Goal: Communication & Community: Ask a question

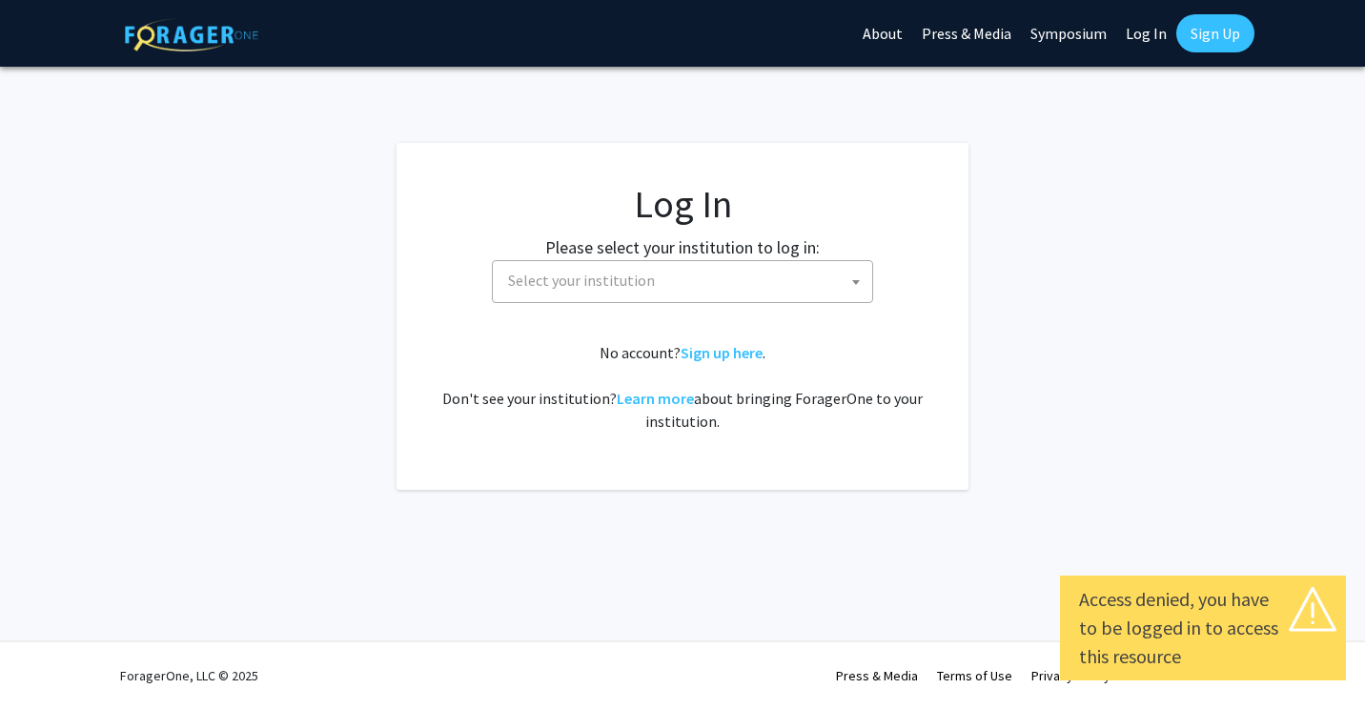
click at [1133, 33] on link "Log In" at bounding box center [1146, 33] width 60 height 67
select select "34"
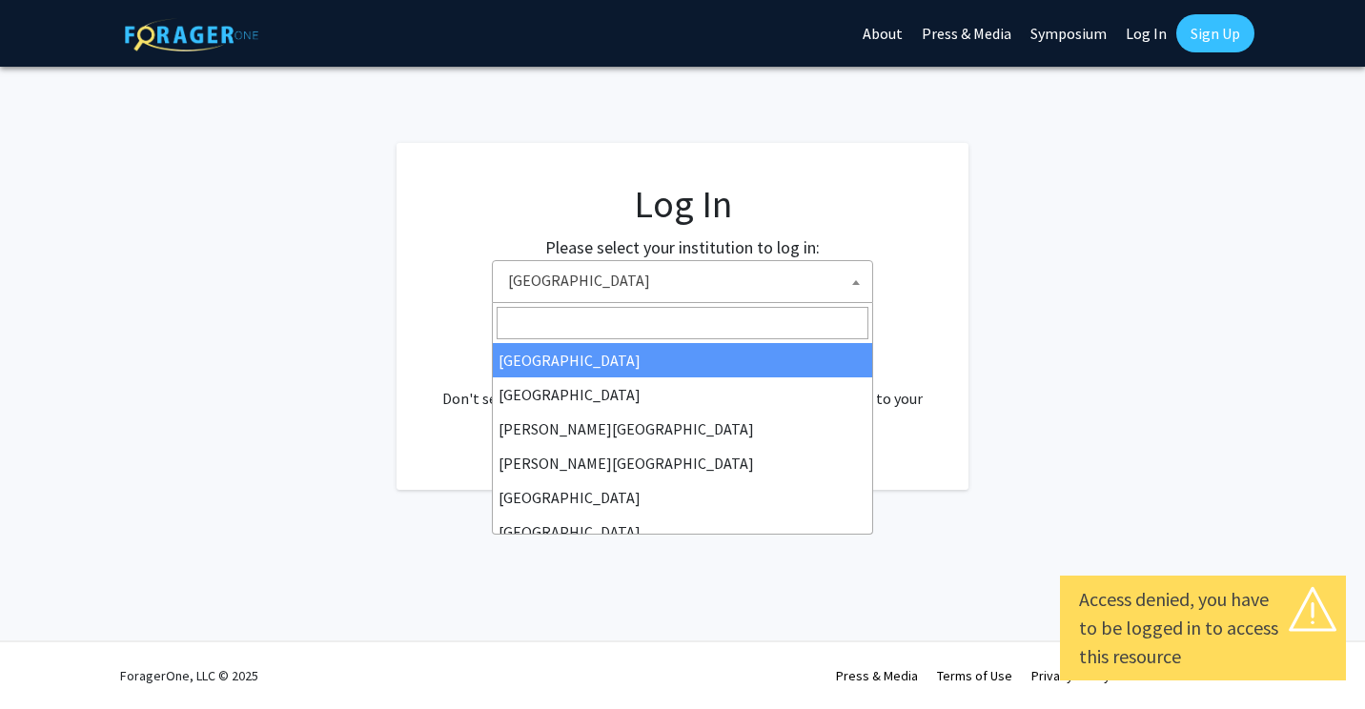
click at [835, 272] on span "Baylor University" at bounding box center [687, 280] width 372 height 39
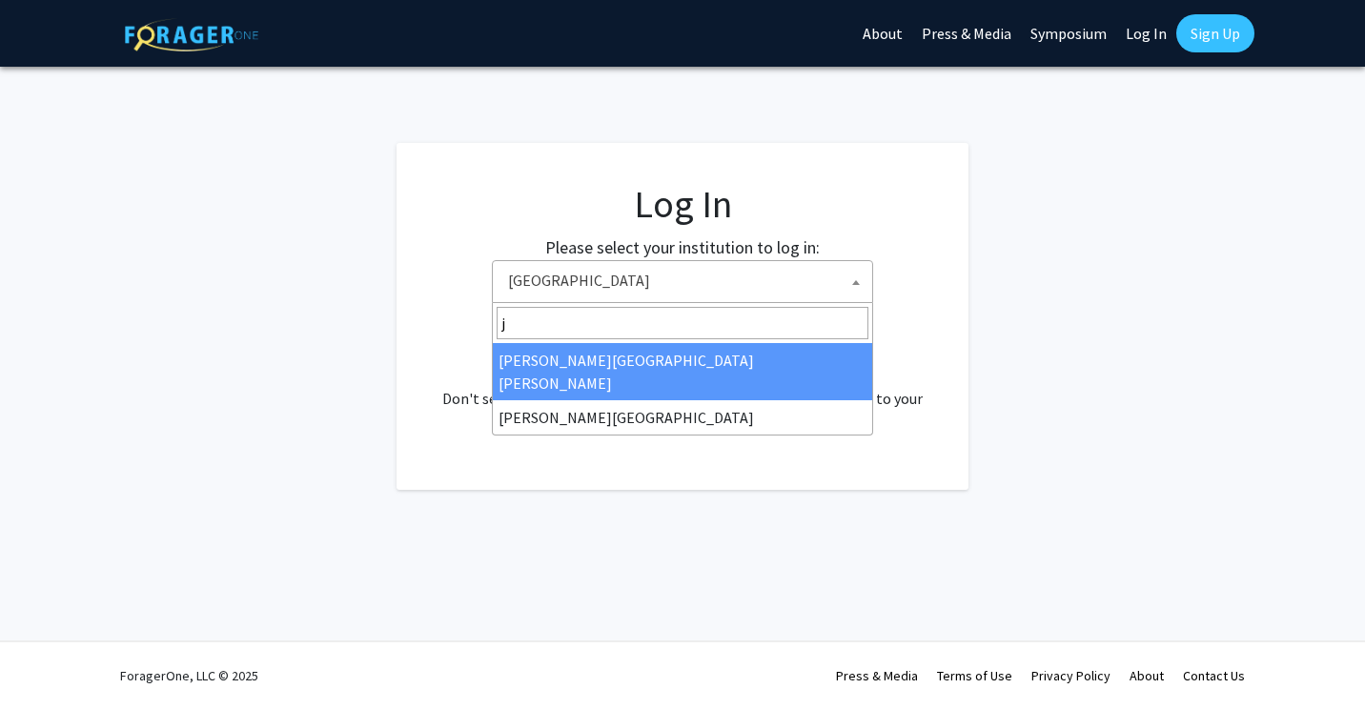
type input "j"
select select "1"
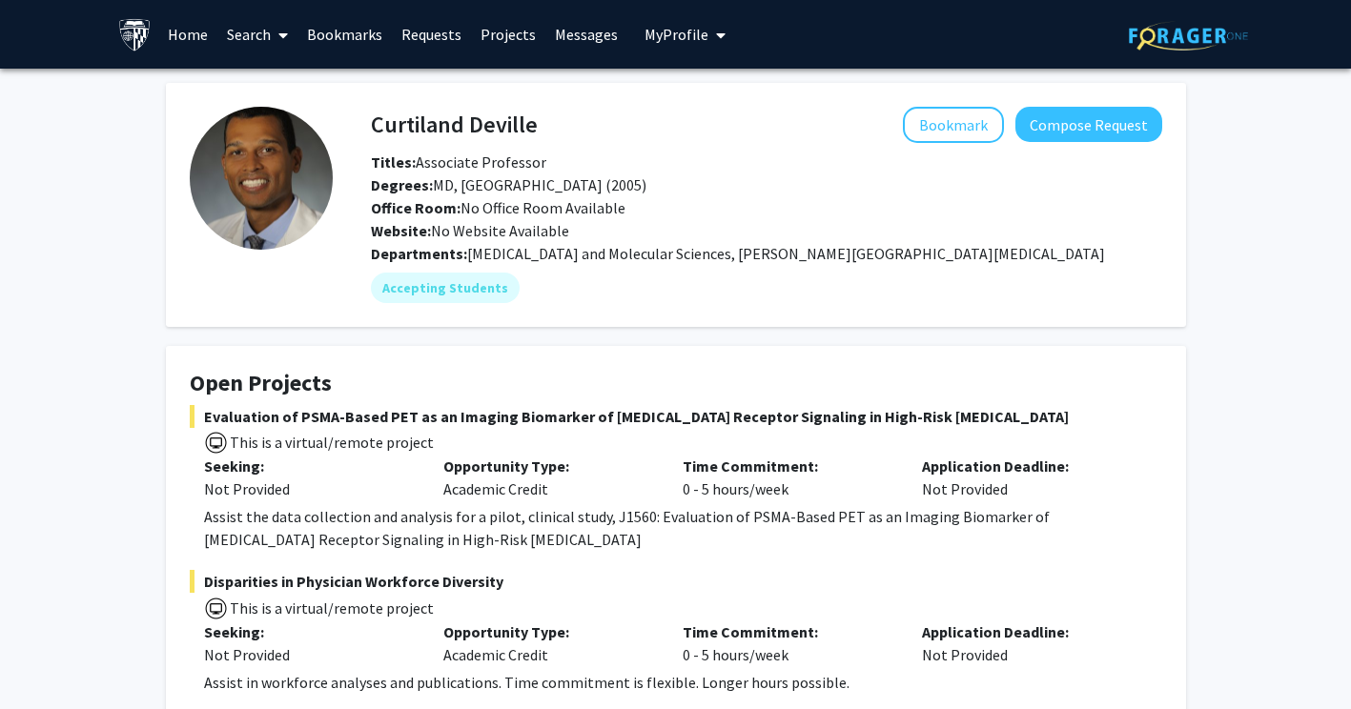
click at [1087, 124] on button "Compose Request" at bounding box center [1088, 124] width 147 height 35
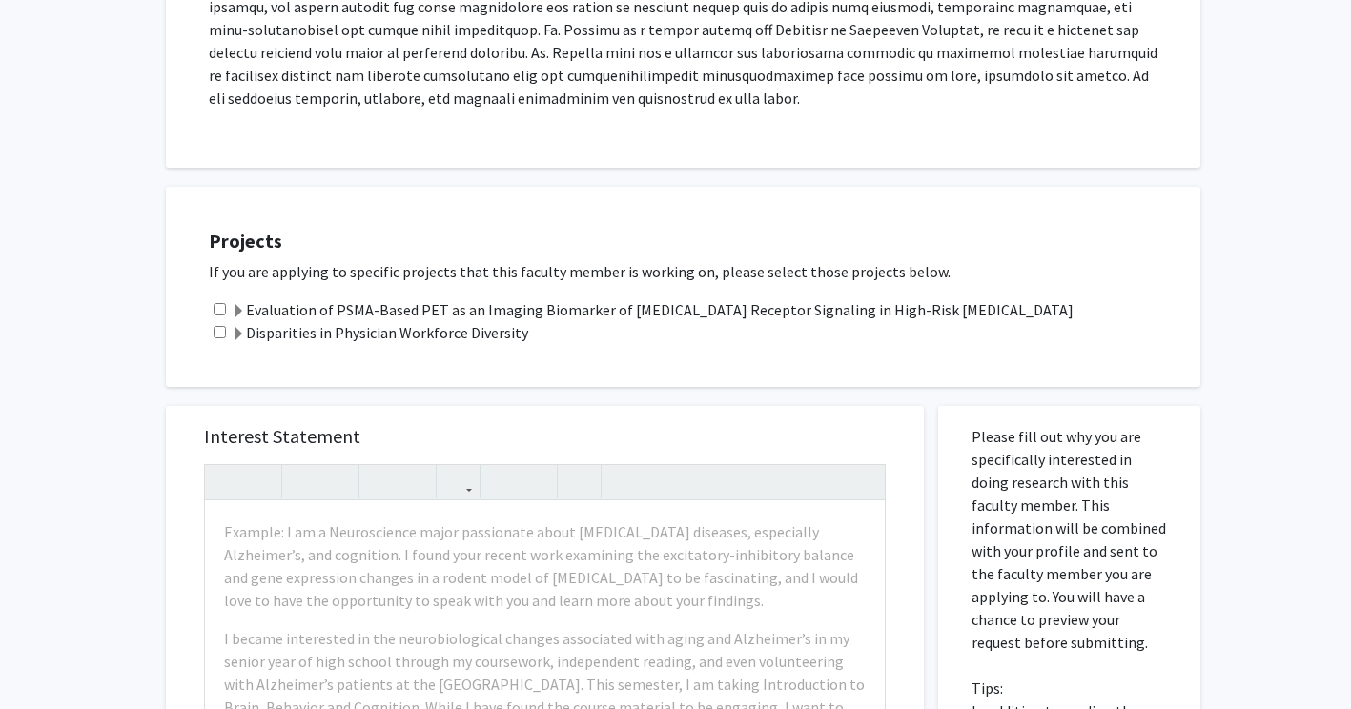
scroll to position [458, 0]
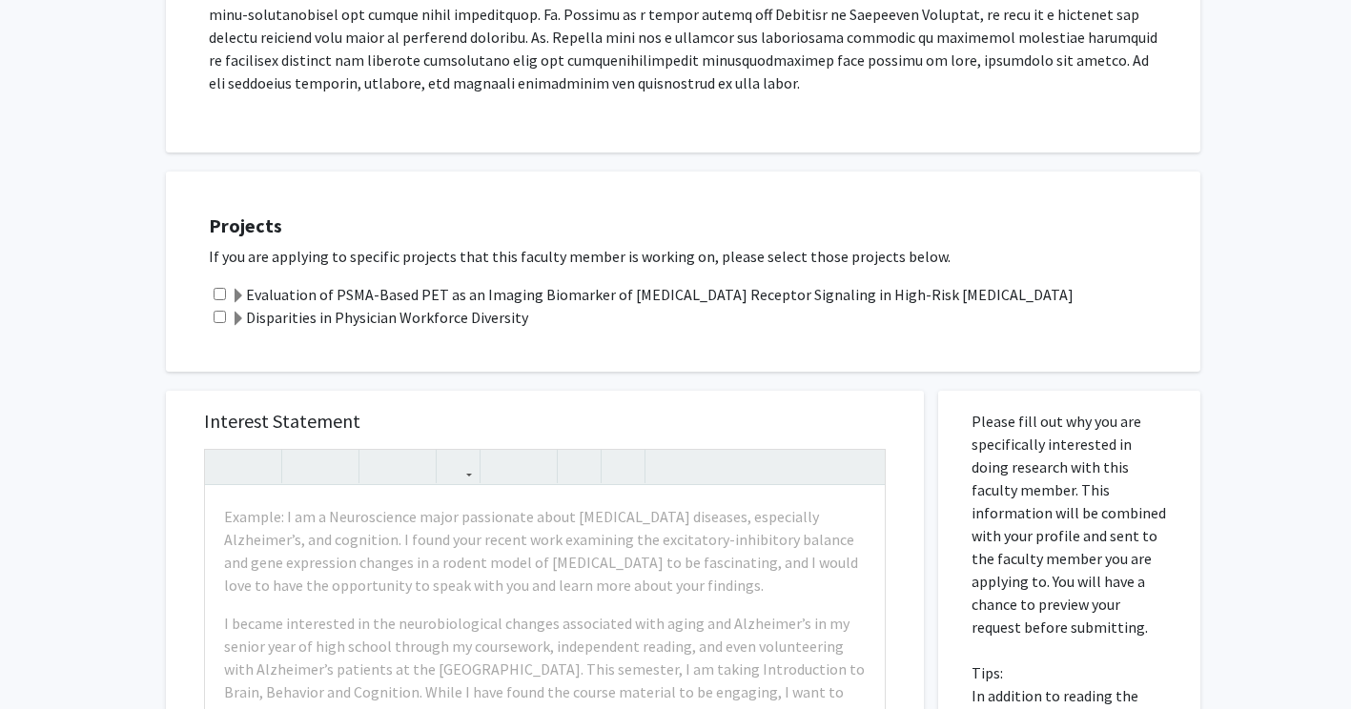
click at [242, 296] on span at bounding box center [238, 296] width 15 height 15
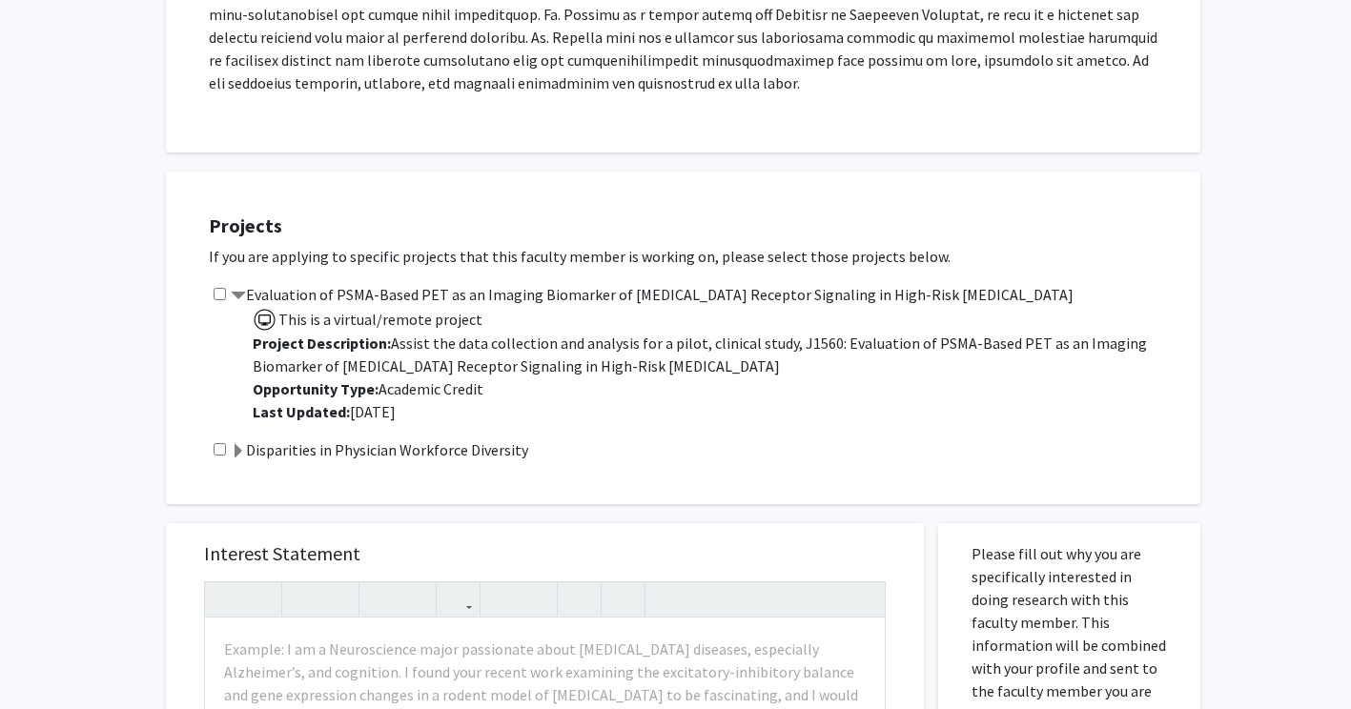
drag, startPoint x: 242, startPoint y: 296, endPoint x: 164, endPoint y: 369, distance: 107.2
click at [164, 369] on div "Projects If you are applying to specific projects that this faculty member is w…" at bounding box center [676, 329] width 1049 height 352
click at [219, 443] on input "checkbox" at bounding box center [220, 449] width 12 height 12
checkbox input "true"
click at [218, 297] on input "checkbox" at bounding box center [220, 294] width 12 height 12
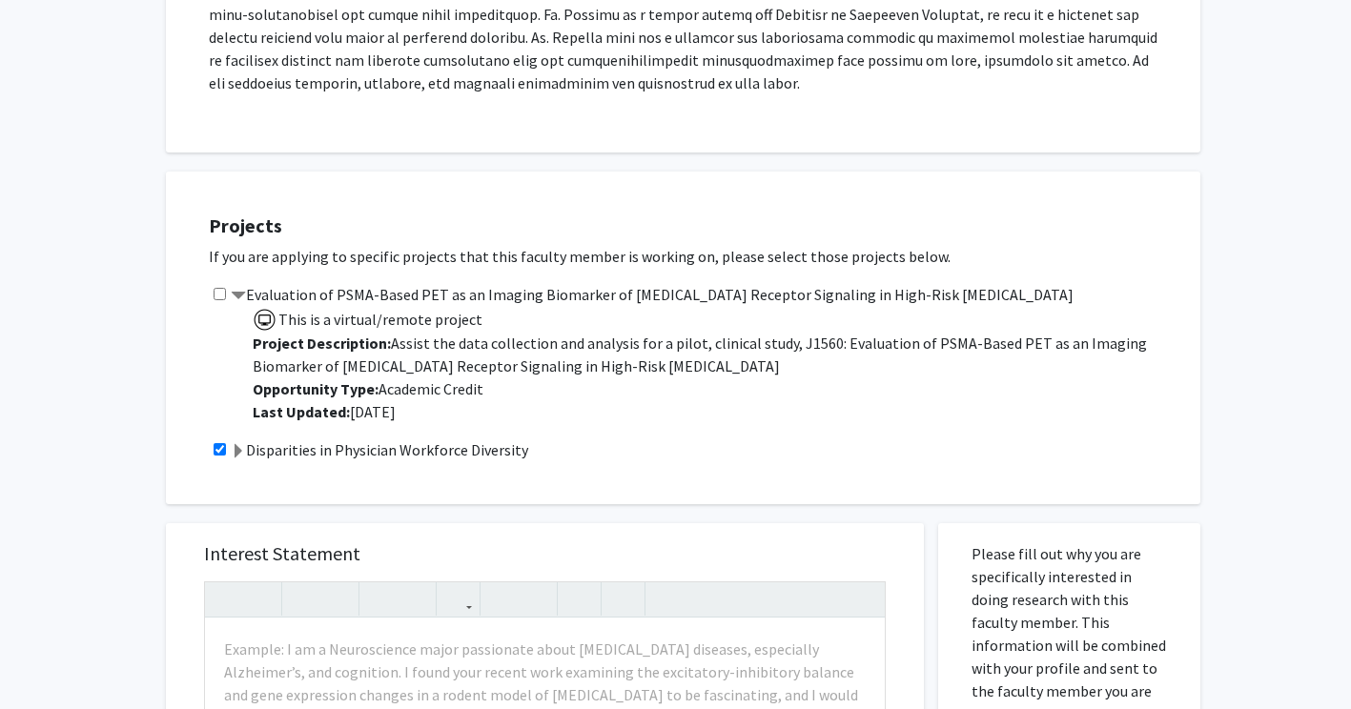
checkbox input "true"
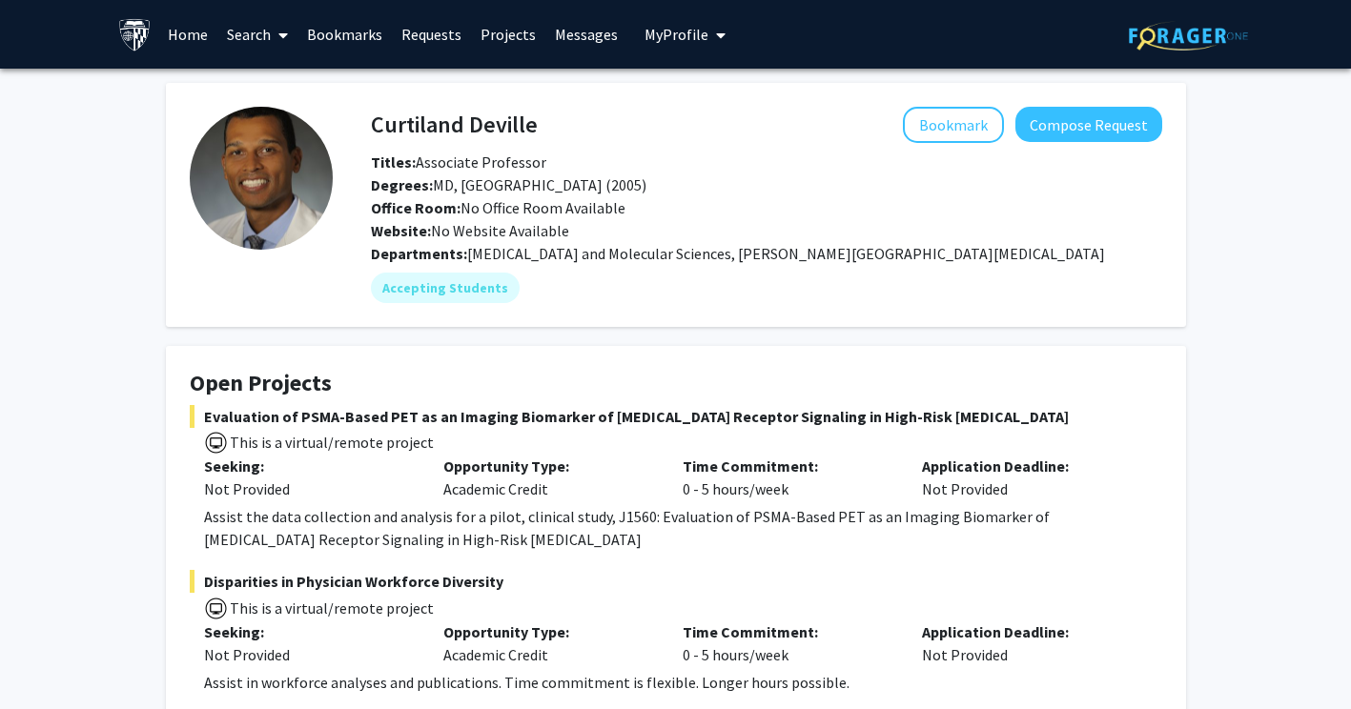
click at [961, 117] on button "Bookmark" at bounding box center [953, 125] width 101 height 36
